Goal: Navigation & Orientation: Find specific page/section

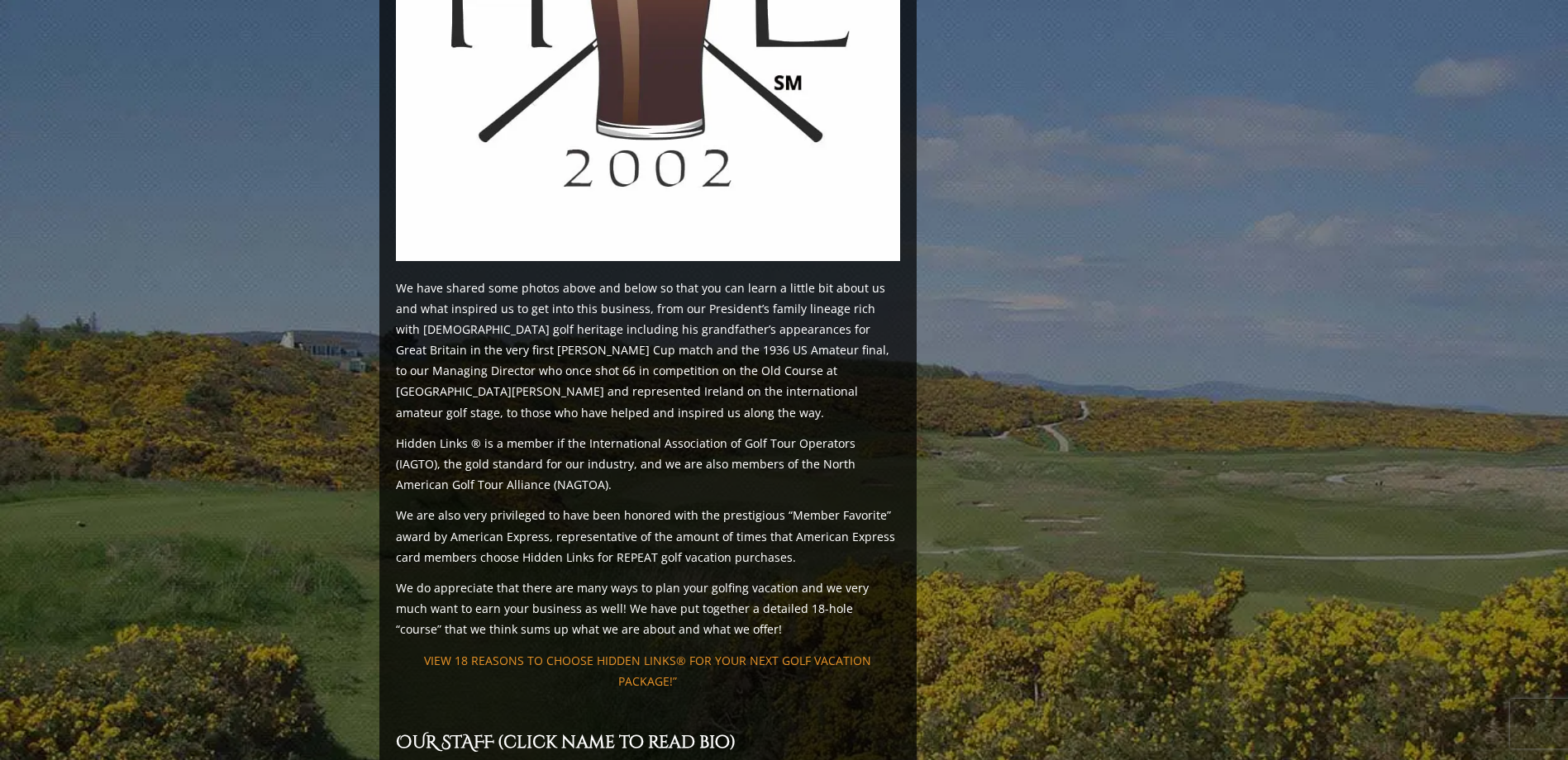
scroll to position [1983, 0]
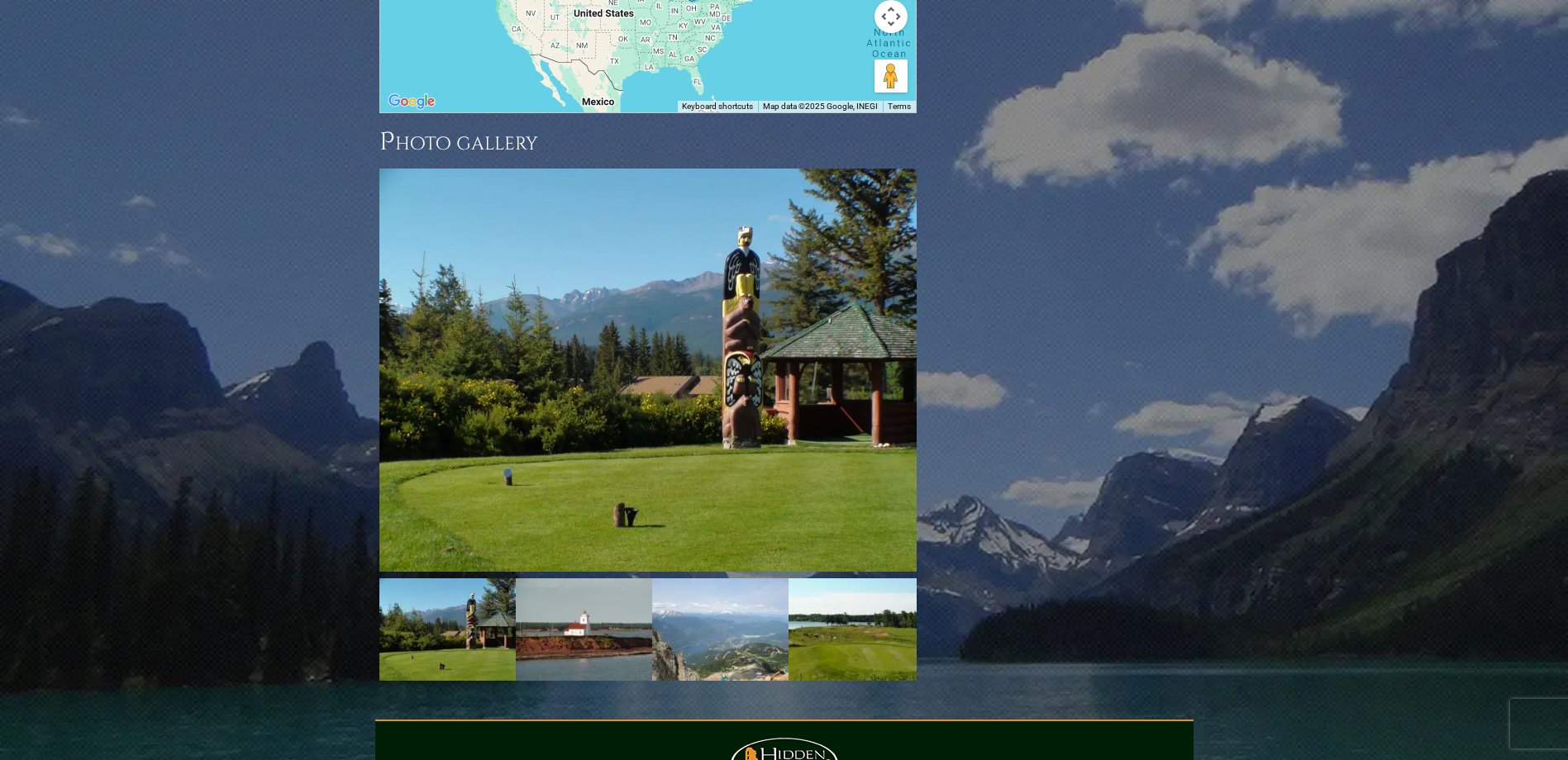
scroll to position [1900, 0]
